Goal: Task Accomplishment & Management: Manage account settings

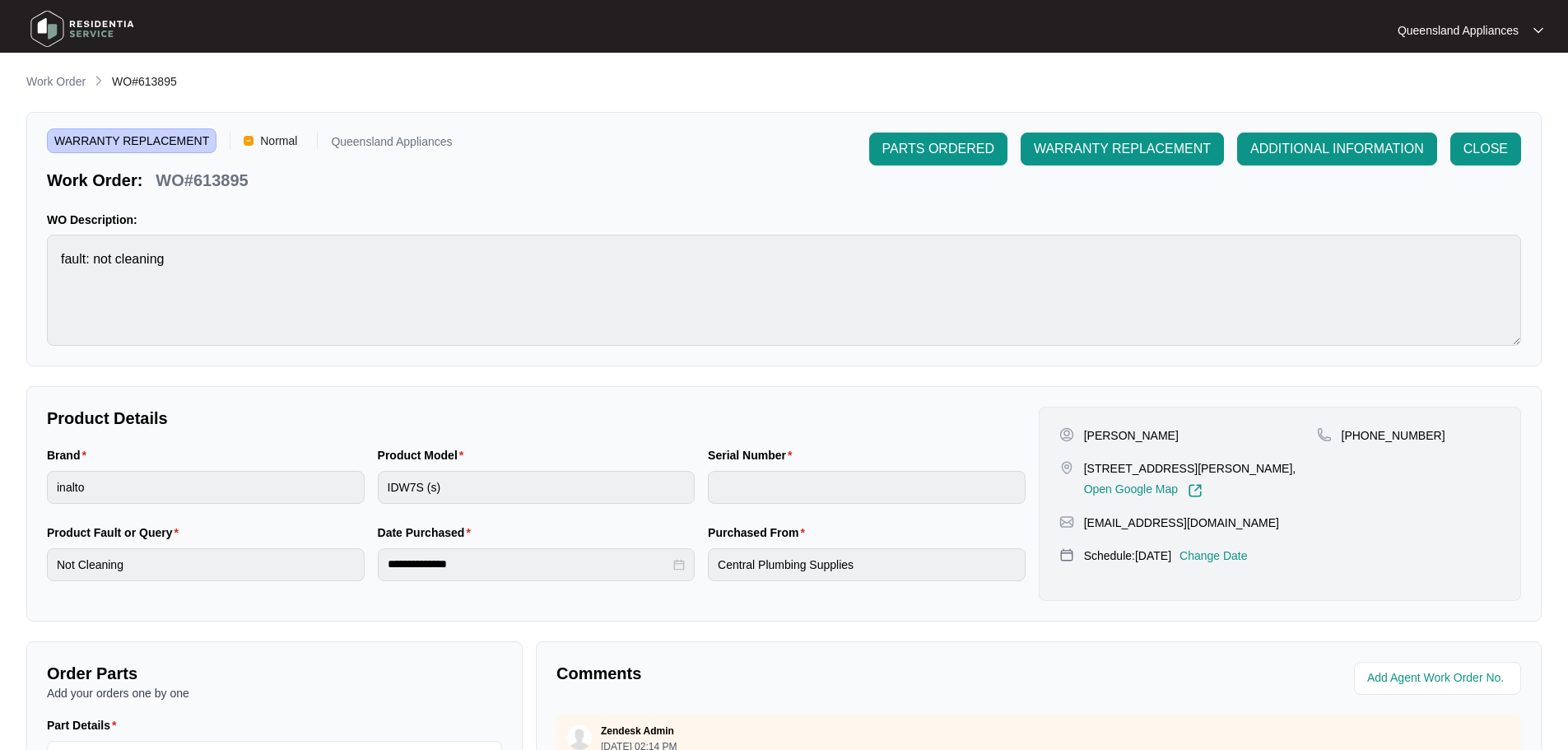
scroll to position [1174, 0]
click at [62, 82] on p "Work Order" at bounding box center [56, 81] width 59 height 16
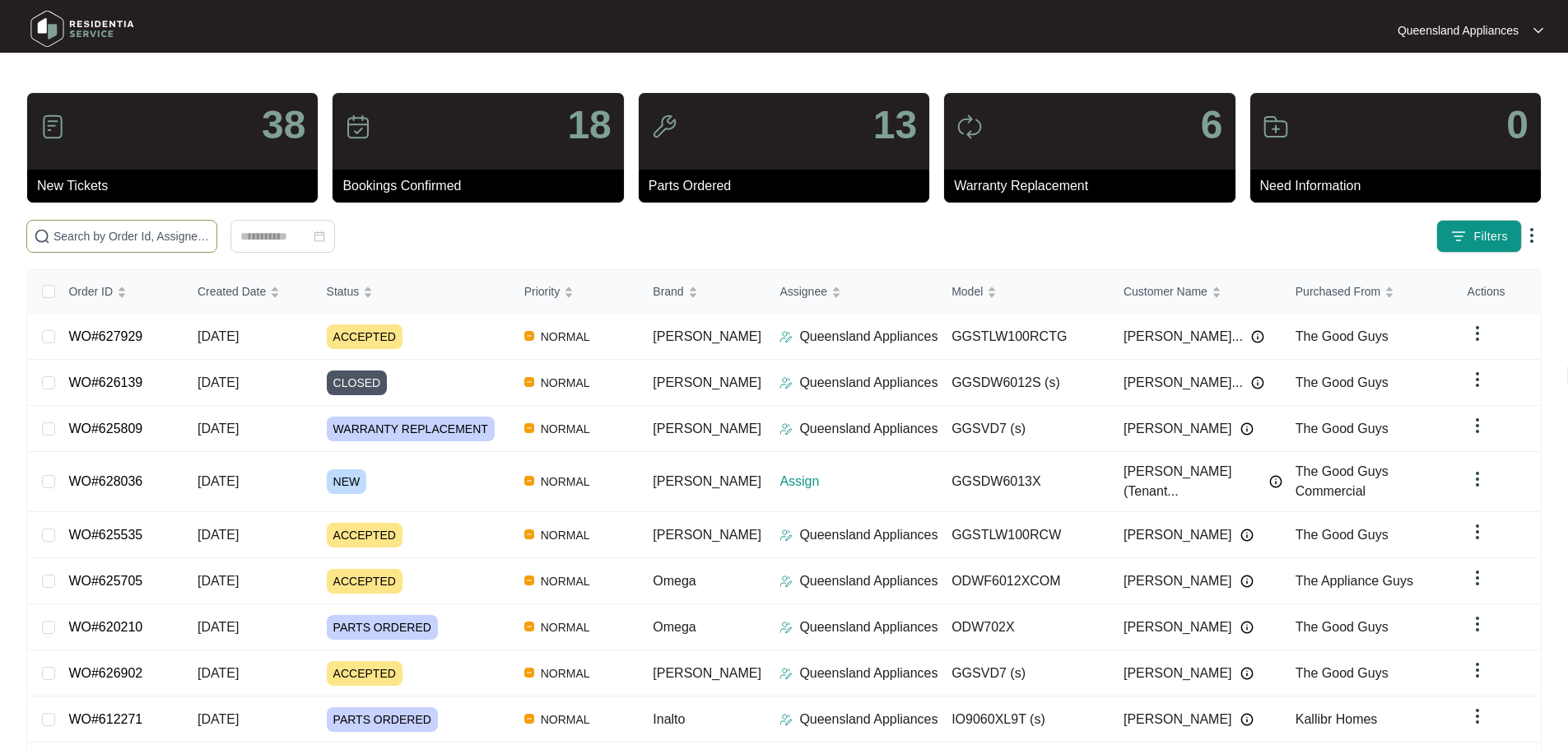
click at [206, 240] on input "text" at bounding box center [132, 235] width 156 height 18
paste input "628036"
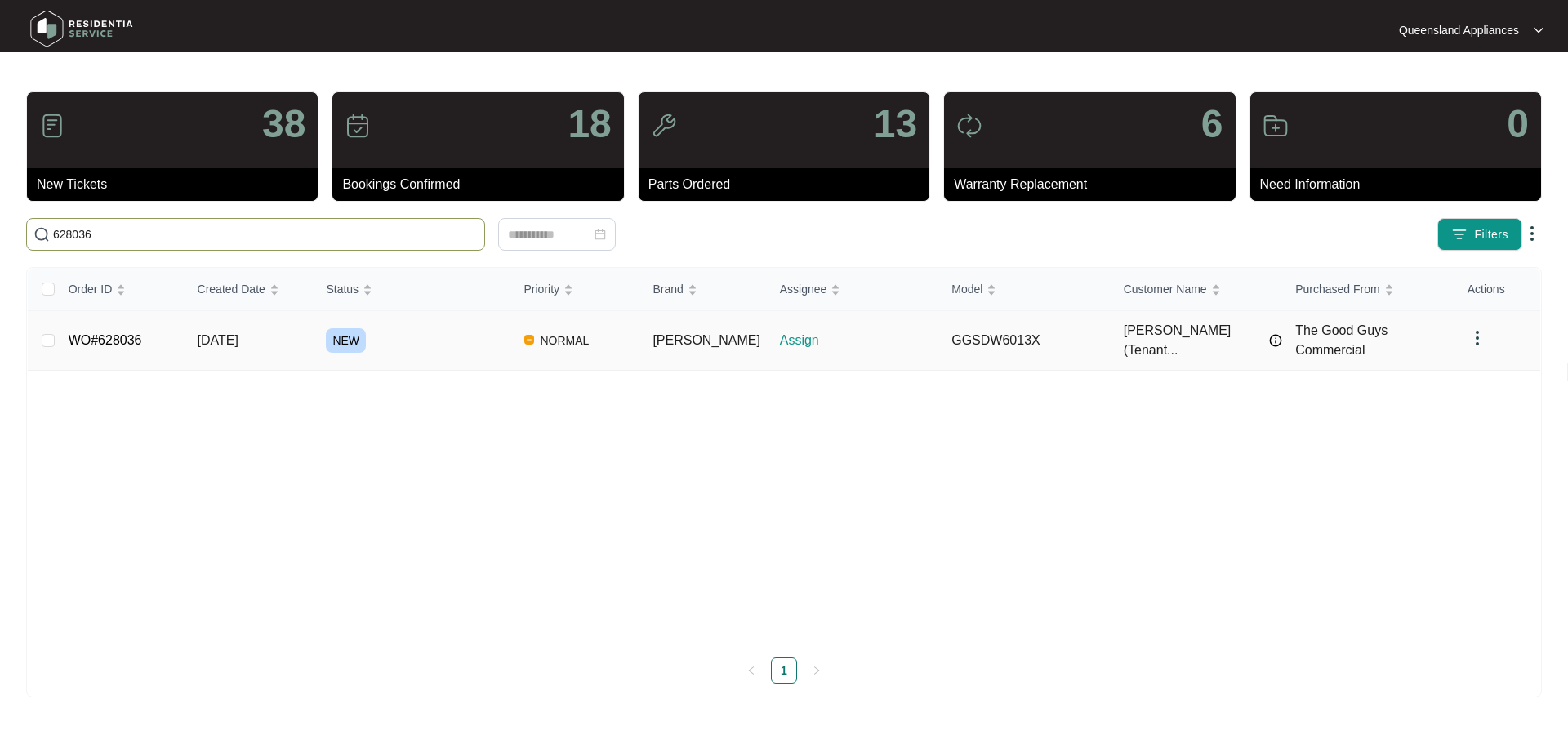
type input "628036"
click at [481, 333] on div "NEW" at bounding box center [418, 340] width 185 height 24
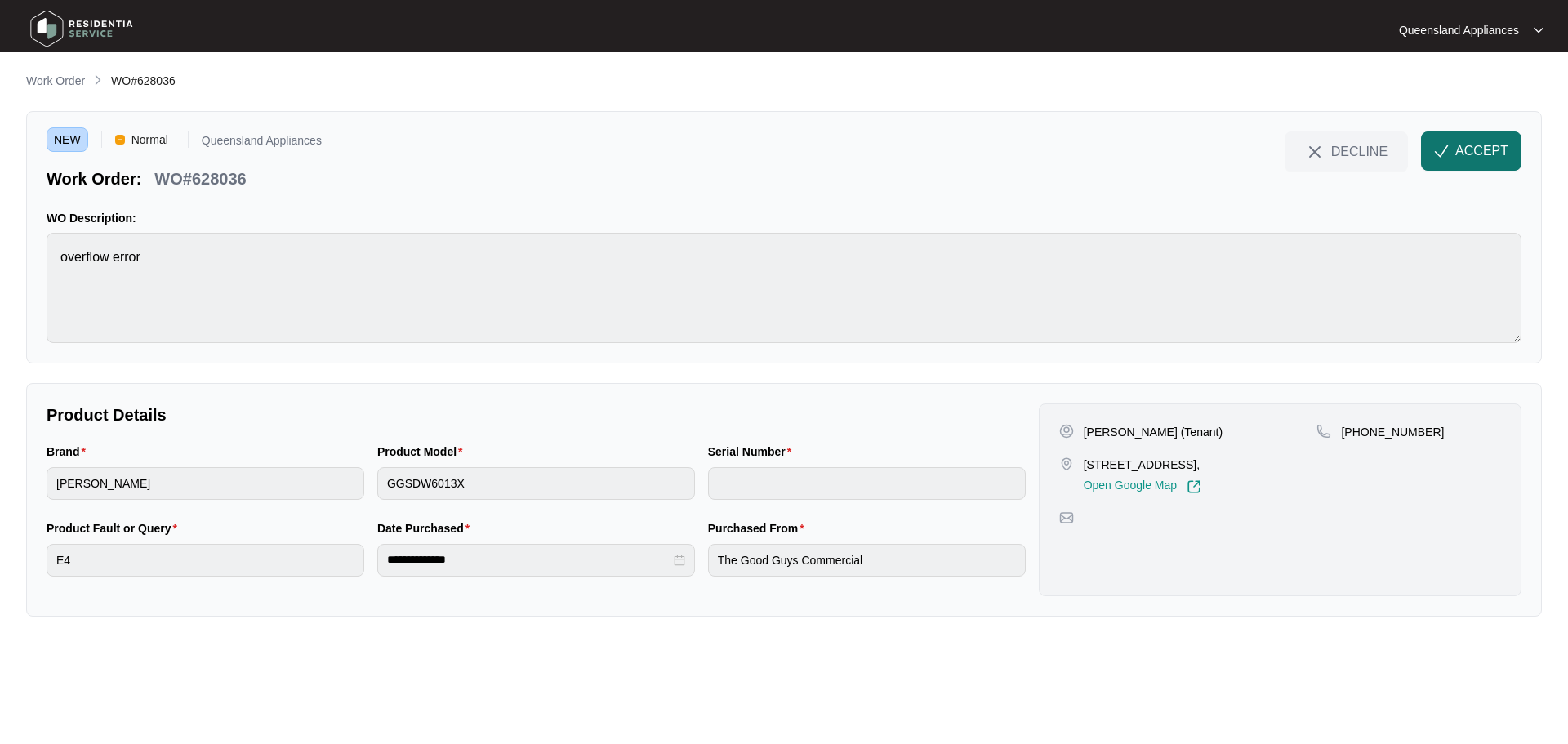
click at [1458, 145] on span "ACCEPT" at bounding box center [1481, 151] width 53 height 19
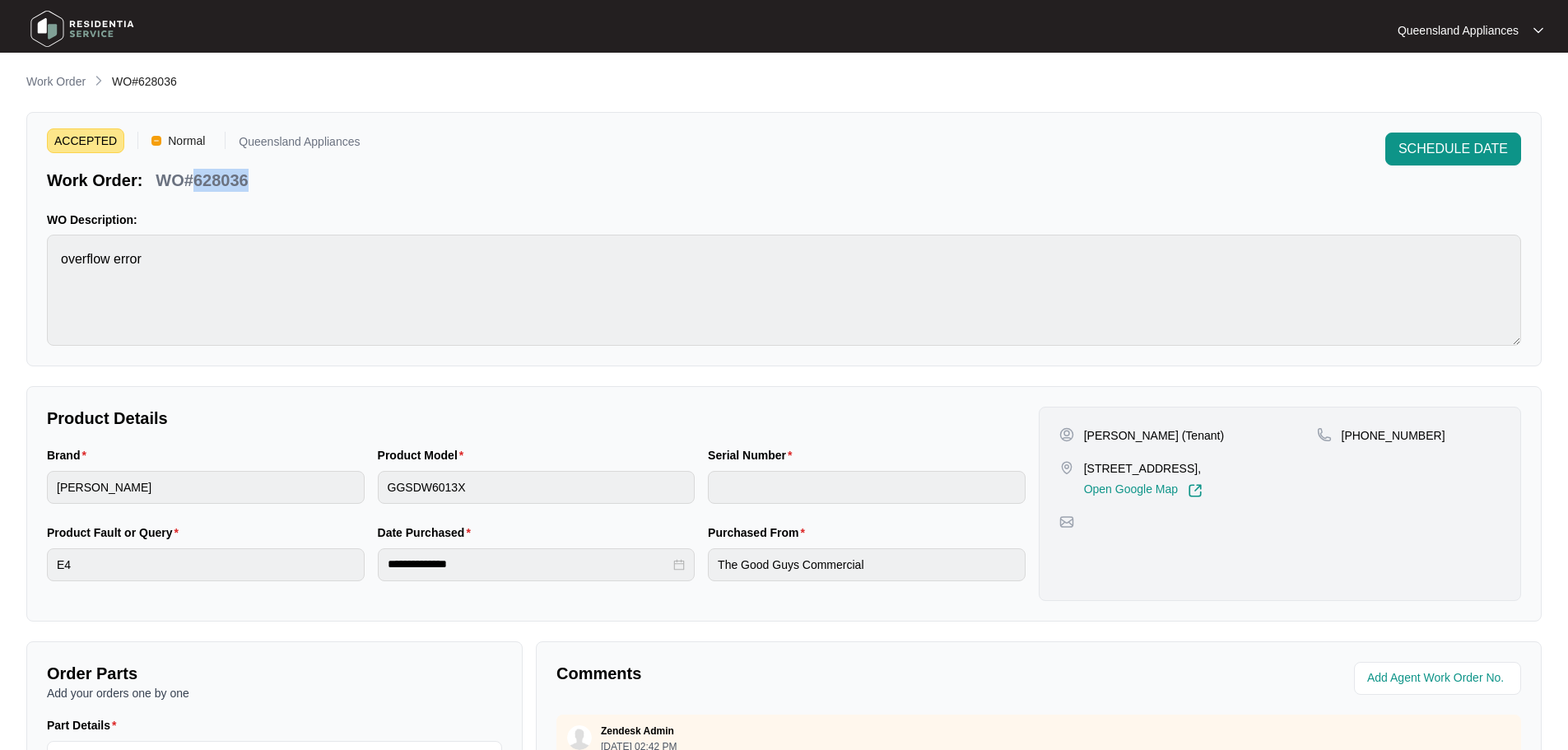
drag, startPoint x: 195, startPoint y: 173, endPoint x: 288, endPoint y: 173, distance: 93.0
click at [288, 173] on div "Work Order: WO#628036" at bounding box center [203, 178] width 313 height 29
copy p "628036"
drag, startPoint x: 1362, startPoint y: 433, endPoint x: 1457, endPoint y: 434, distance: 95.0
click at [1457, 434] on div "[PHONE_NUMBER]" at bounding box center [1409, 435] width 184 height 16
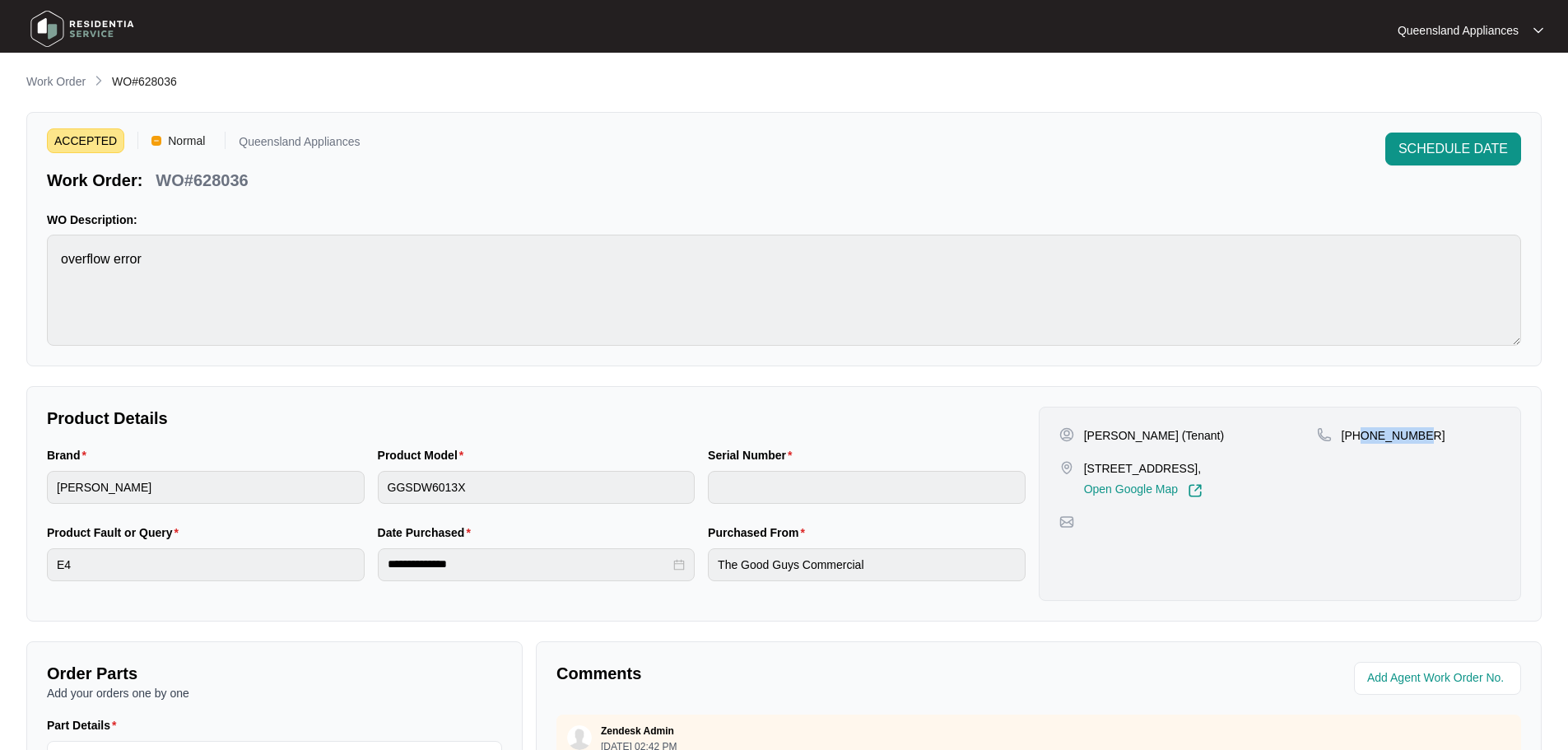
copy p "421779116"
drag, startPoint x: 1082, startPoint y: 464, endPoint x: 1159, endPoint y: 471, distance: 77.3
click at [1159, 471] on div "[STREET_ADDRESS], Open Google Map" at bounding box center [1188, 479] width 258 height 38
copy p "[STREET_ADDRESS]"
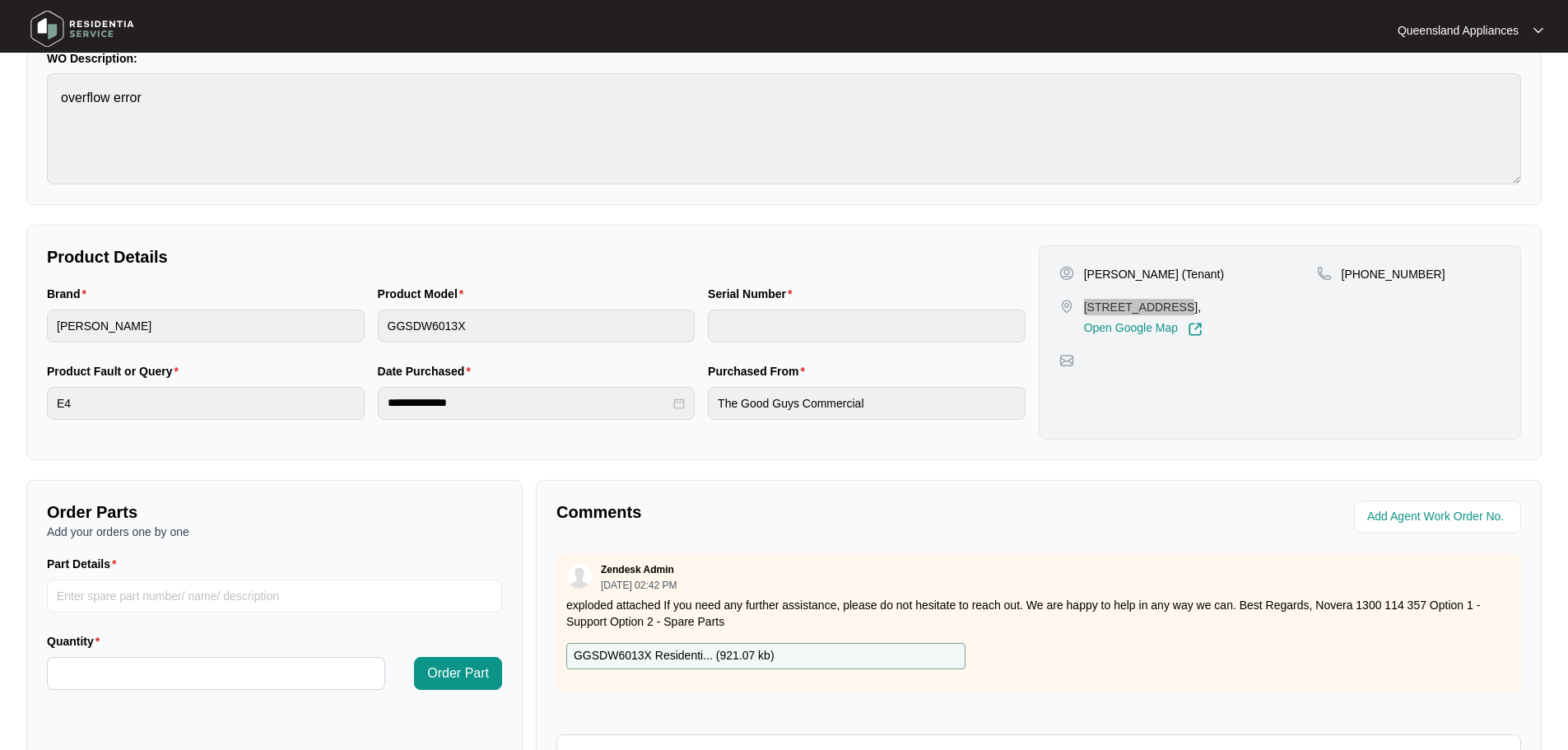
scroll to position [342, 0]
